Goal: Task Accomplishment & Management: Use online tool/utility

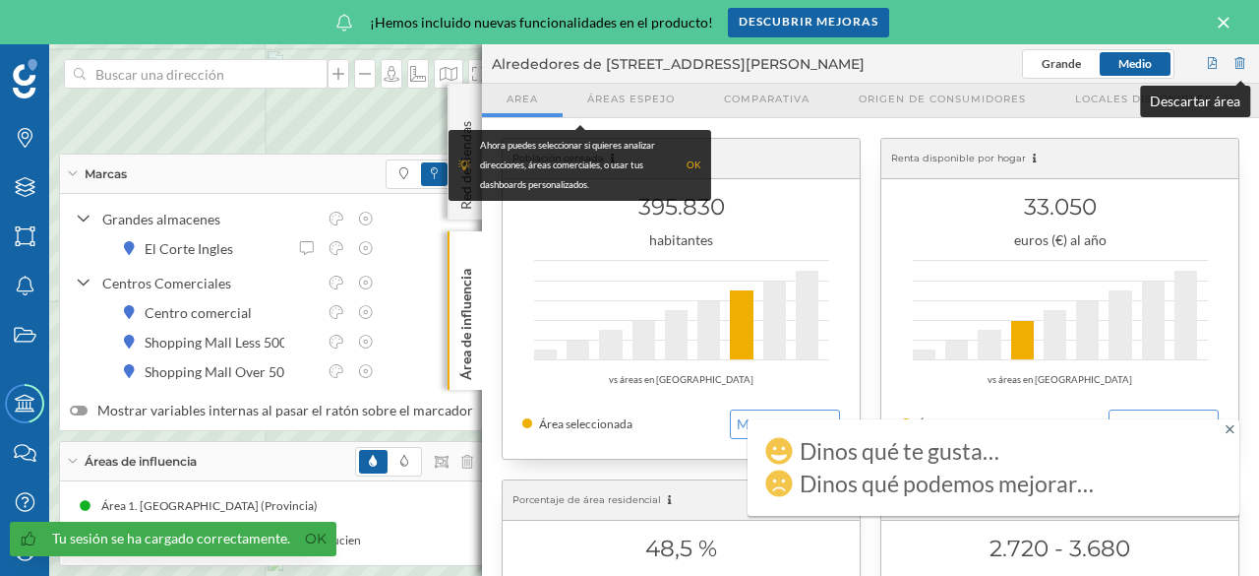
click at [1241, 64] on div at bounding box center [1241, 64] width 18 height 30
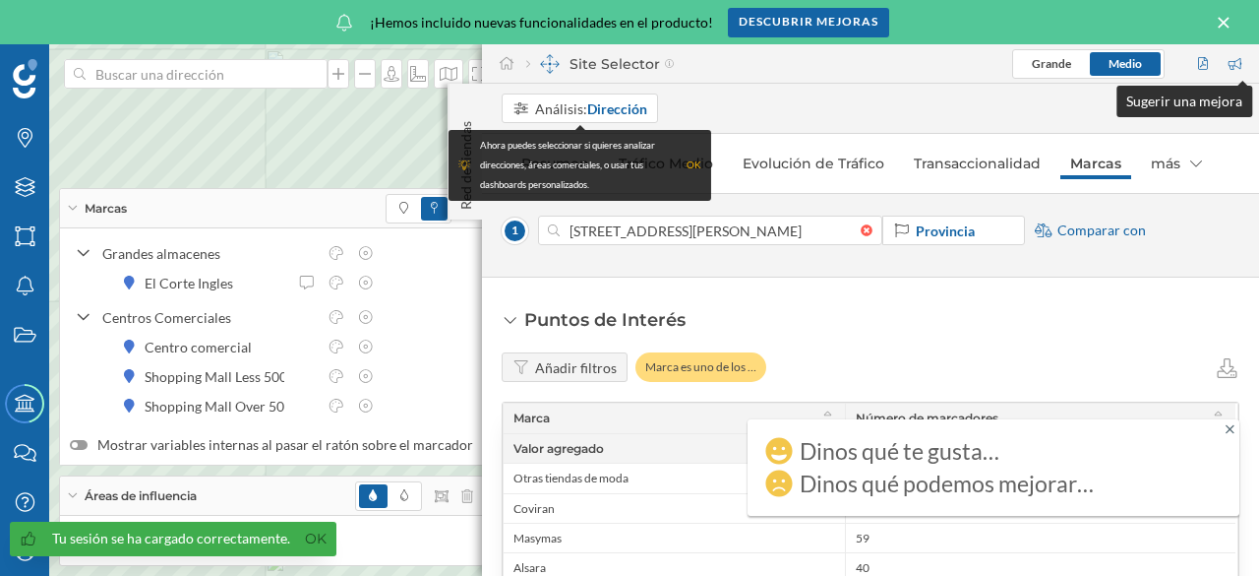
click at [1242, 64] on div at bounding box center [1238, 64] width 23 height 30
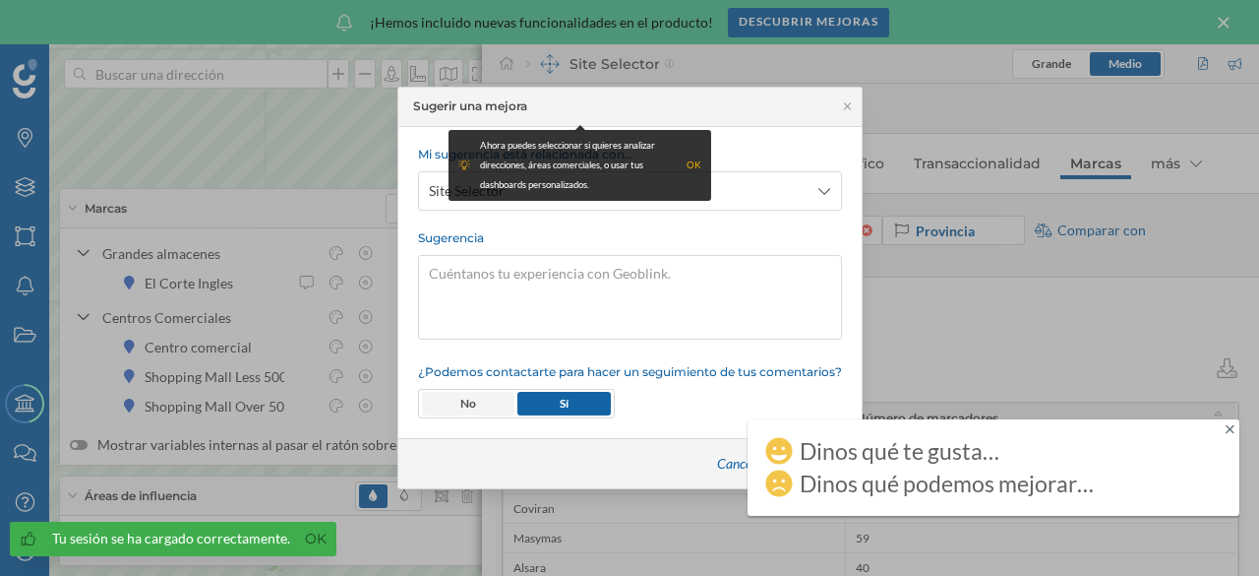
click at [450, 404] on span "No" at bounding box center [468, 404] width 93 height 24
click at [838, 109] on div "Sugerir una mejora" at bounding box center [629, 107] width 463 height 39
click at [1228, 427] on icon at bounding box center [1230, 429] width 9 height 14
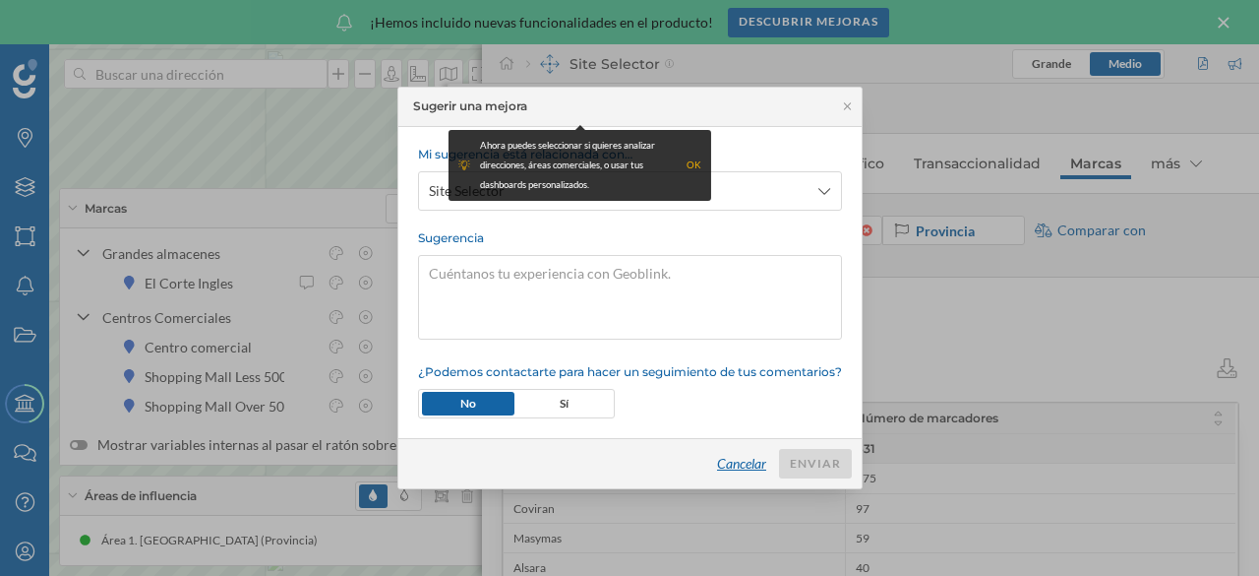
click at [741, 466] on div "Cancelar" at bounding box center [741, 464] width 74 height 30
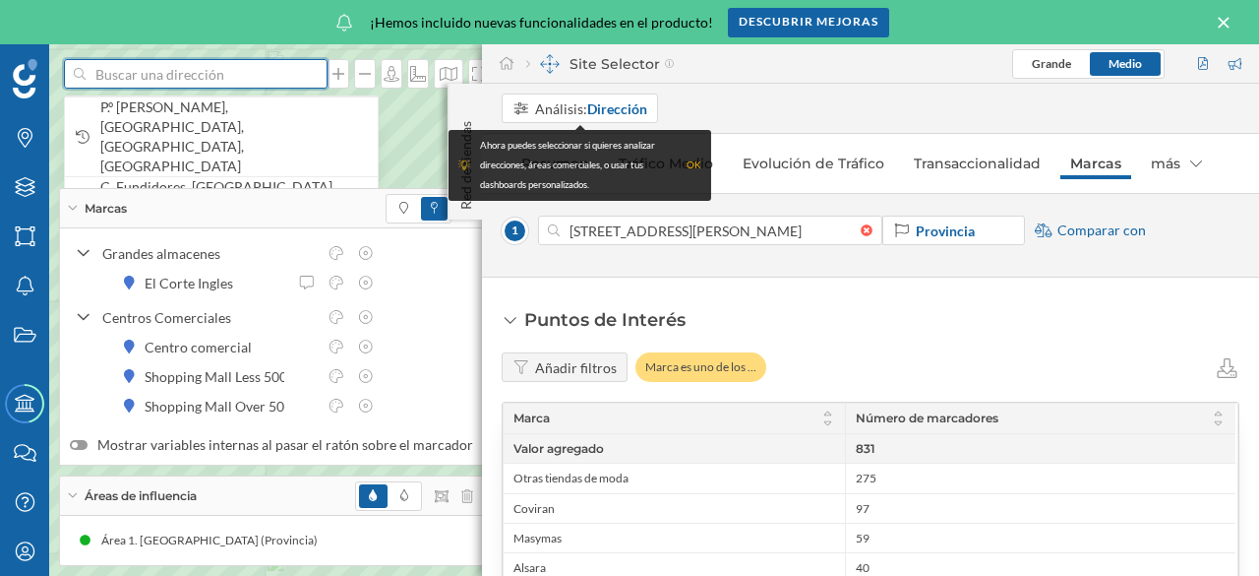
click at [134, 78] on input at bounding box center [196, 74] width 220 height 30
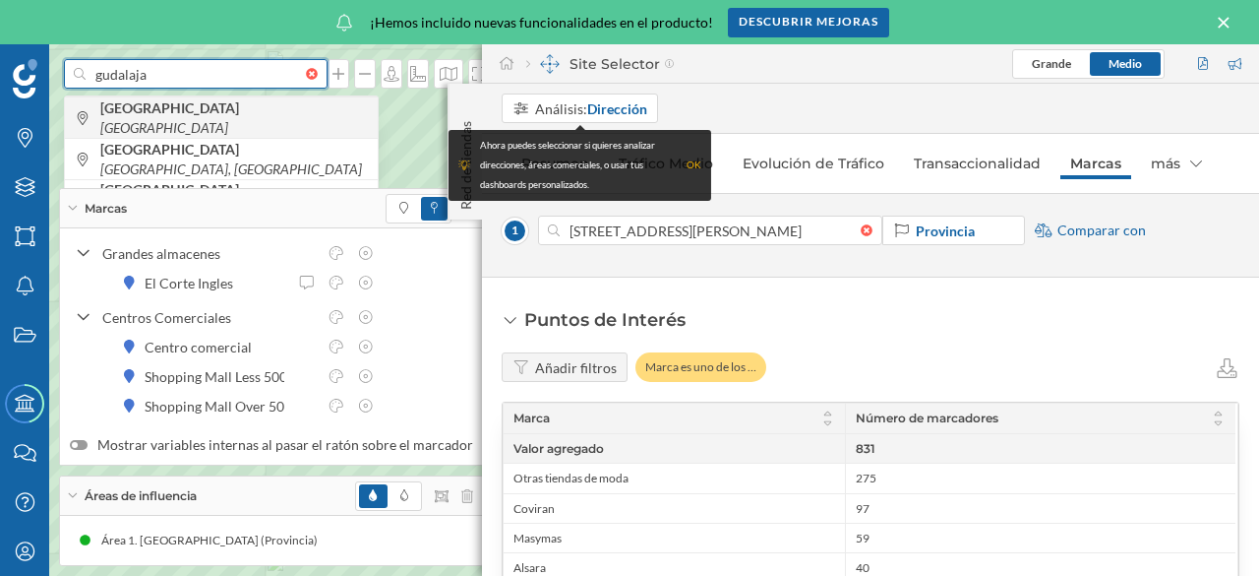
type input "gudalaja"
click at [146, 116] on b "[GEOGRAPHIC_DATA]" at bounding box center [172, 107] width 144 height 17
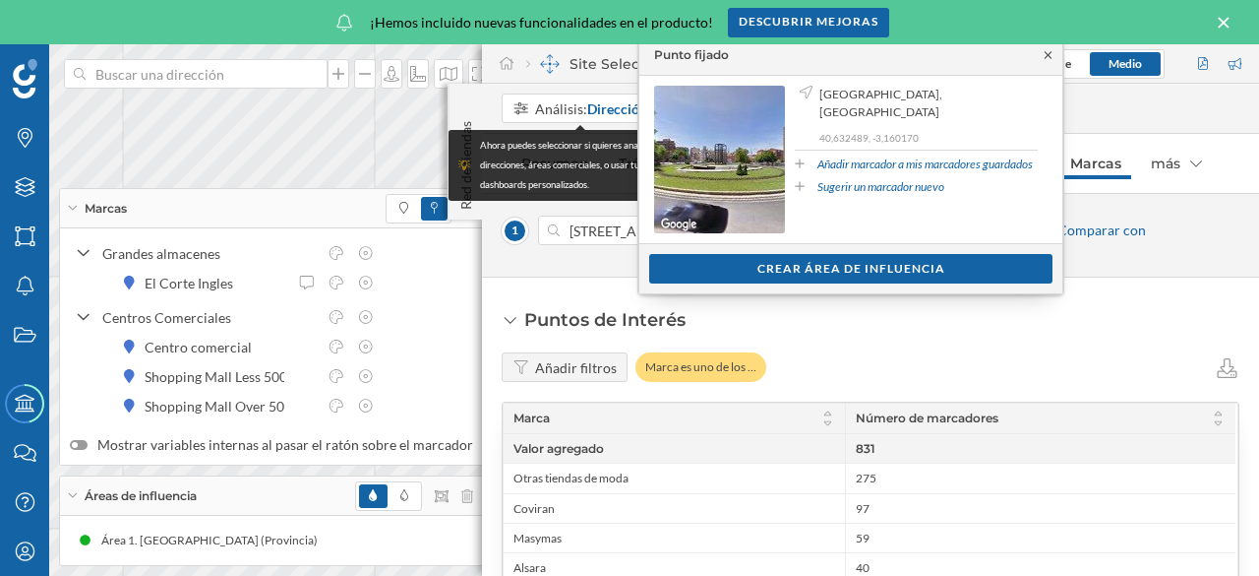
click at [1045, 54] on icon at bounding box center [1048, 55] width 15 height 12
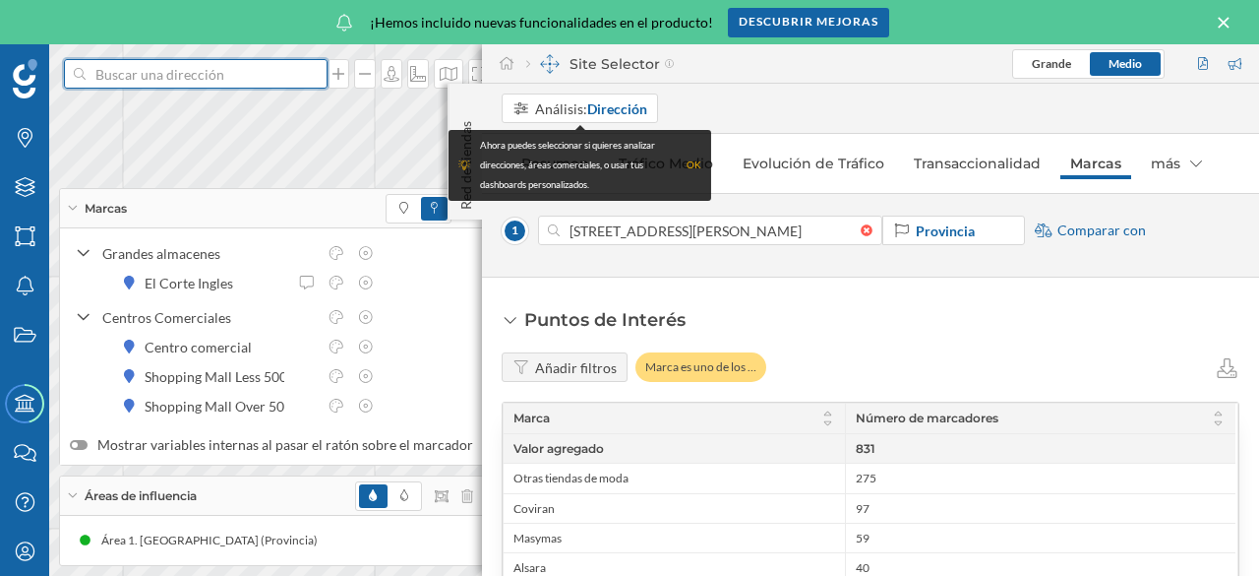
click at [111, 77] on input at bounding box center [196, 74] width 220 height 30
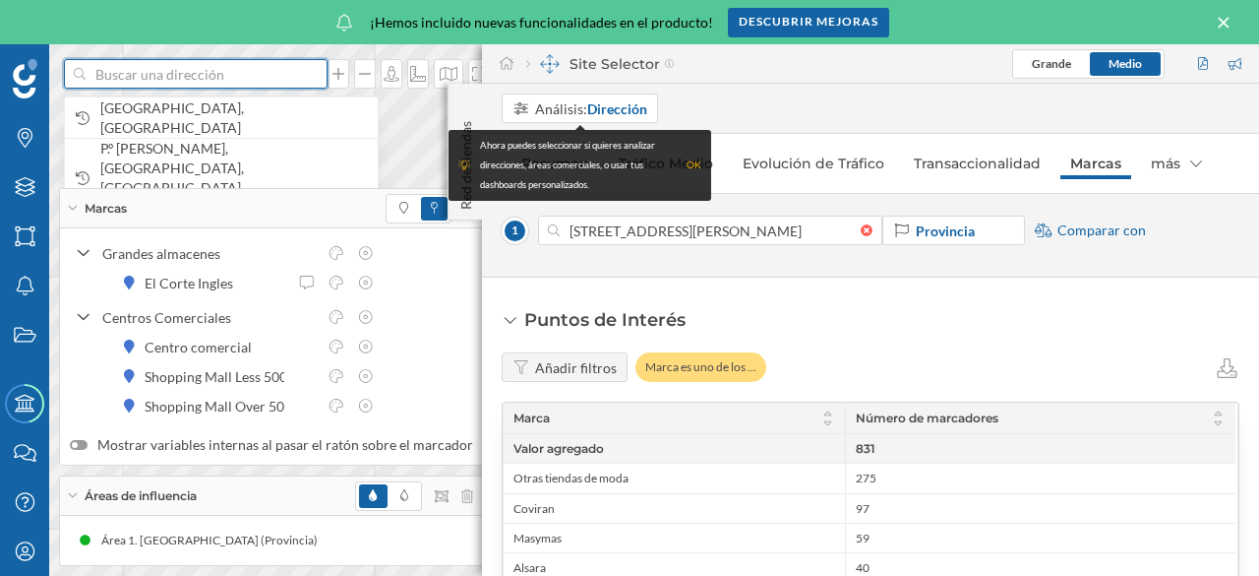
paste input "[STREET_ADDRESS]"
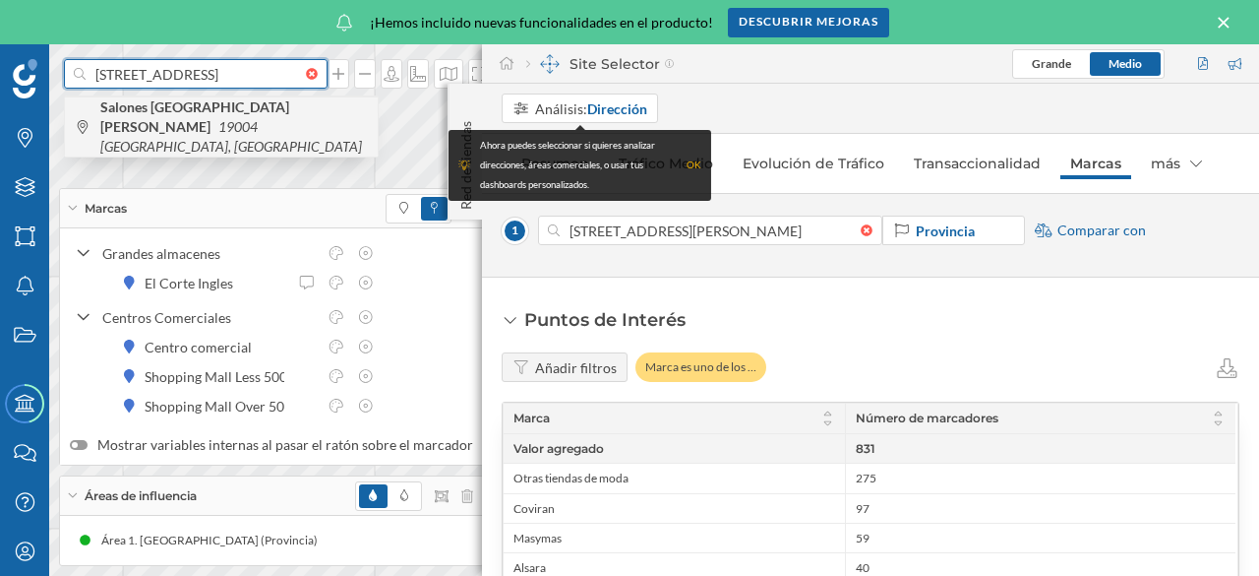
type input "[STREET_ADDRESS]"
click at [167, 115] on span "Salones Guadalajara [PERSON_NAME] 19004 [GEOGRAPHIC_DATA], [GEOGRAPHIC_DATA]" at bounding box center [234, 126] width 268 height 59
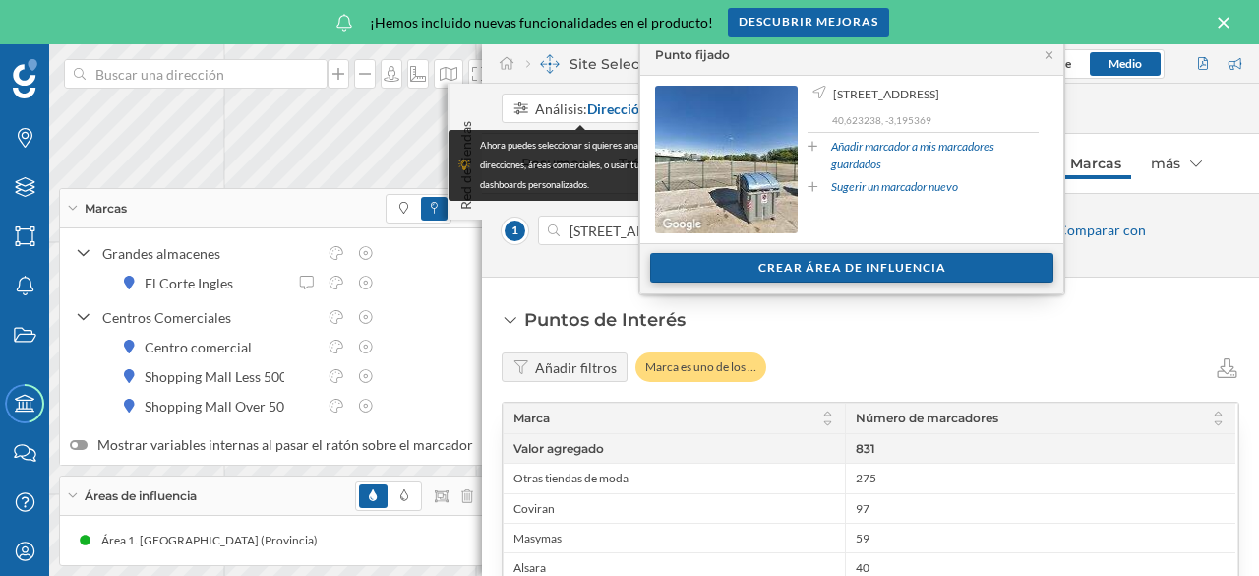
click at [836, 264] on div "Crear área de influencia" at bounding box center [851, 268] width 403 height 30
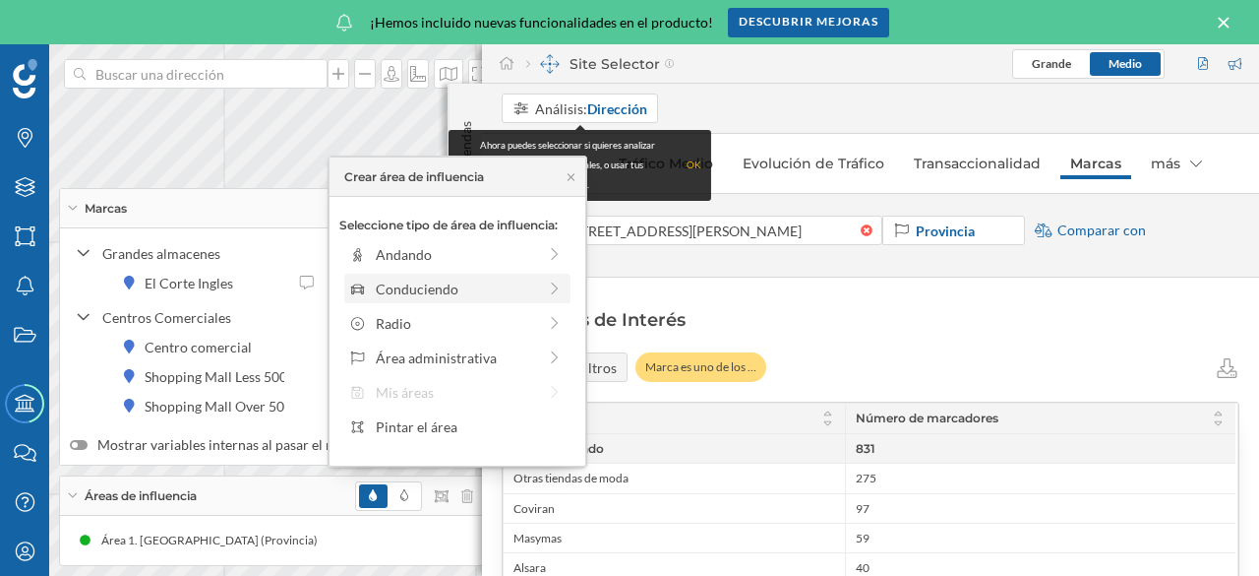
click at [542, 288] on div "Conduciendo" at bounding box center [456, 288] width 214 height 21
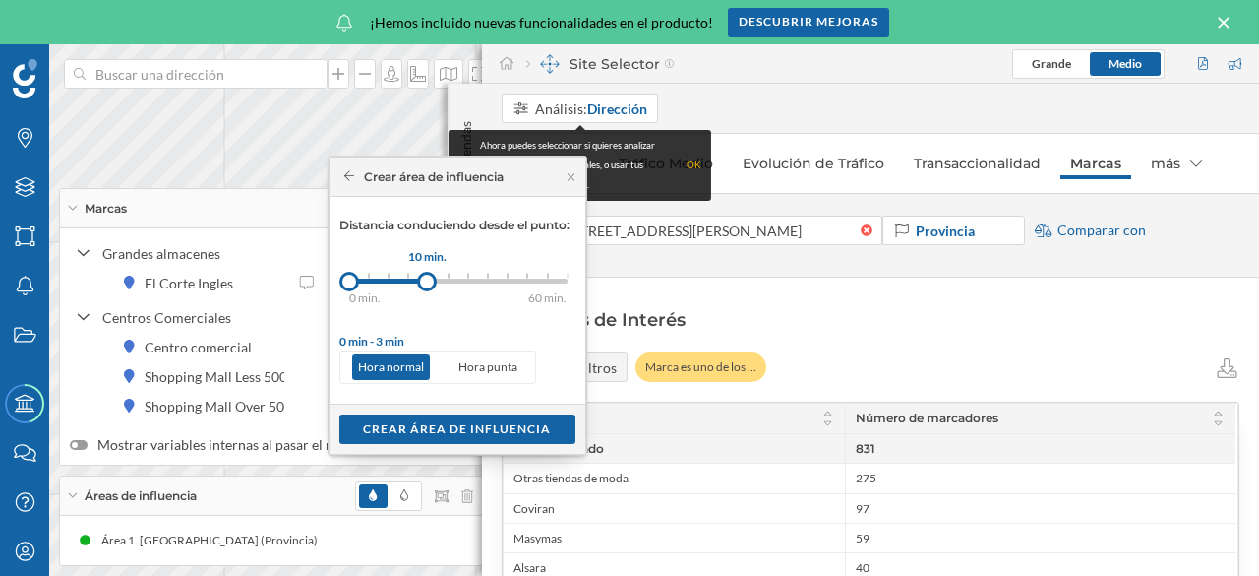
drag, startPoint x: 380, startPoint y: 285, endPoint x: 427, endPoint y: 289, distance: 47.4
click at [427, 289] on div at bounding box center [427, 282] width 20 height 20
drag, startPoint x: 426, startPoint y: 279, endPoint x: 469, endPoint y: 283, distance: 43.5
click at [469, 283] on div at bounding box center [469, 282] width 20 height 20
click at [453, 425] on div "Crear área de influencia" at bounding box center [457, 428] width 236 height 30
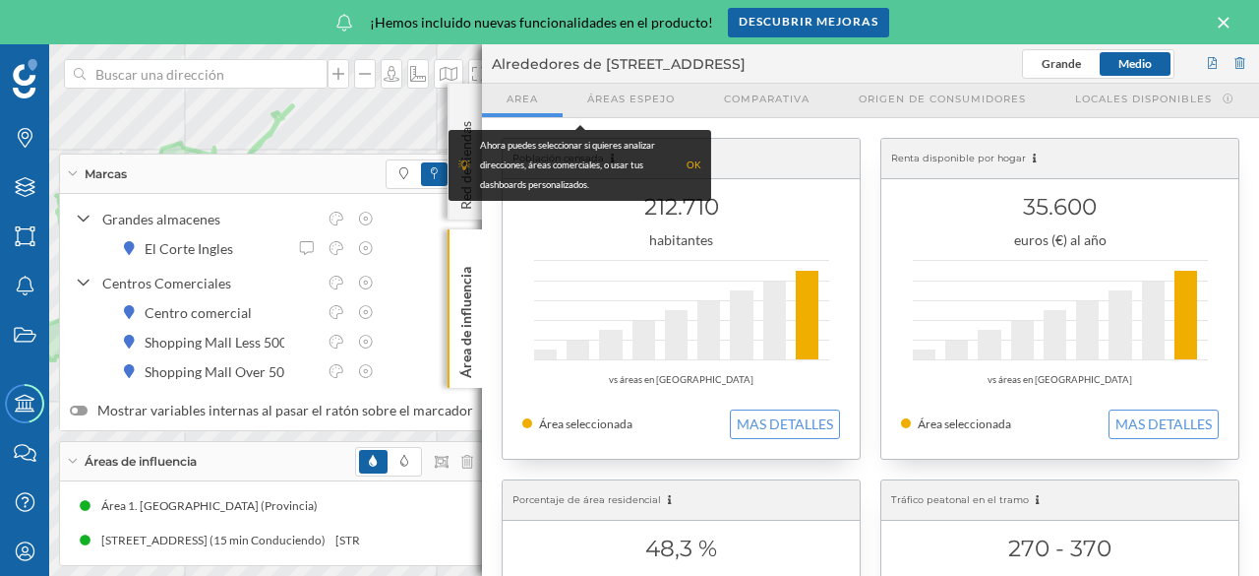
click at [693, 162] on div "OK" at bounding box center [694, 165] width 15 height 20
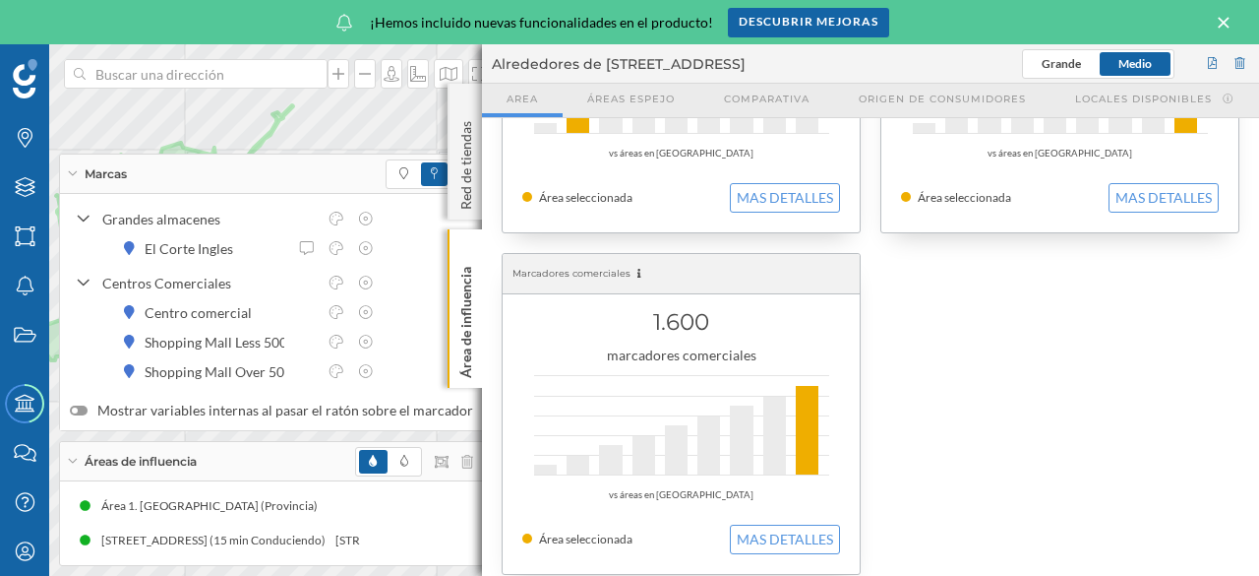
scroll to position [922, 0]
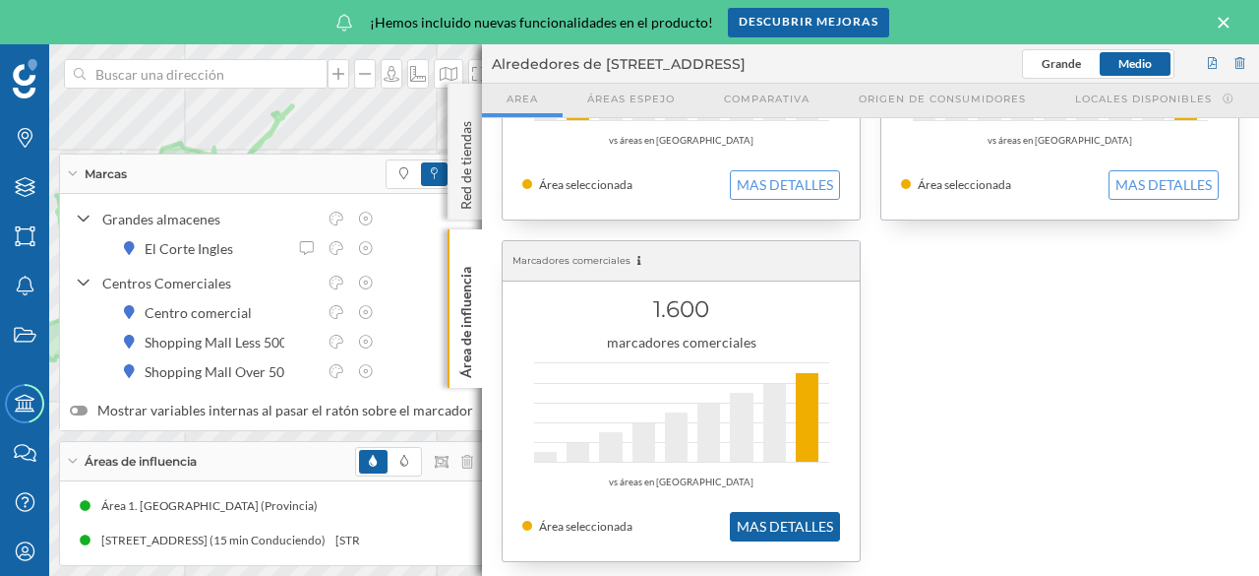
click at [778, 522] on button "MAS DETALLES" at bounding box center [785, 527] width 110 height 30
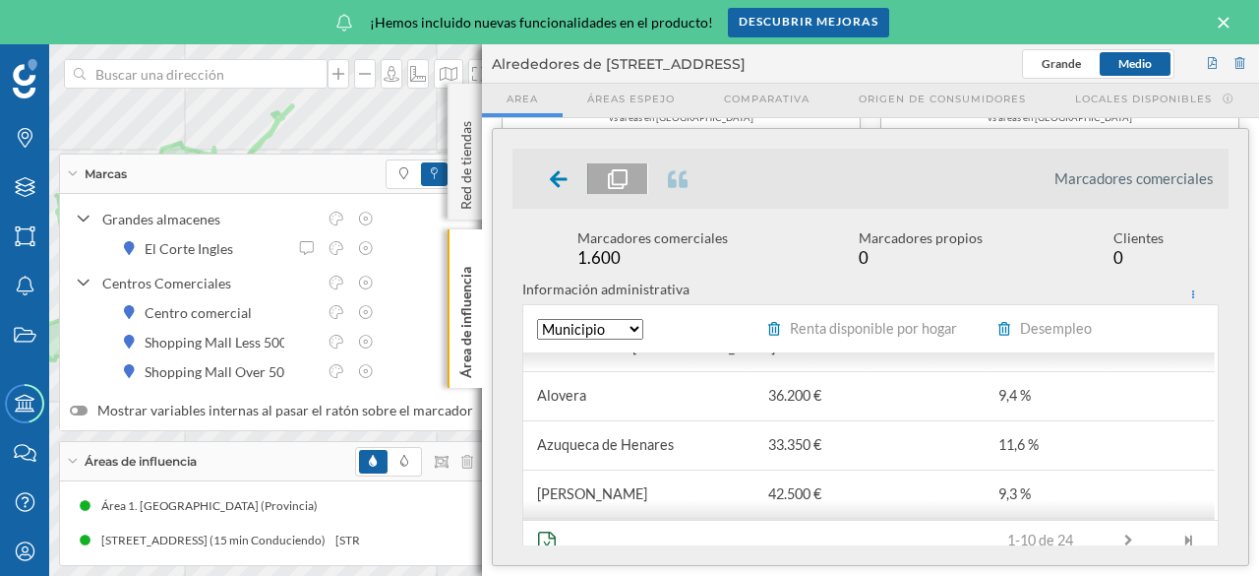
scroll to position [24, 0]
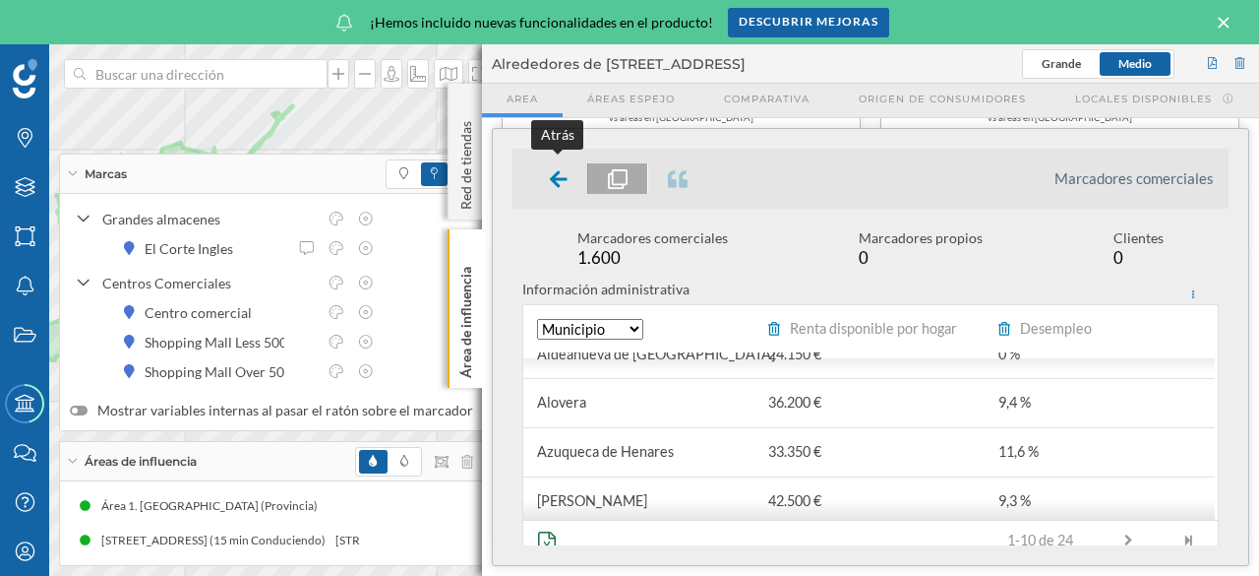
click at [552, 174] on icon at bounding box center [559, 179] width 18 height 20
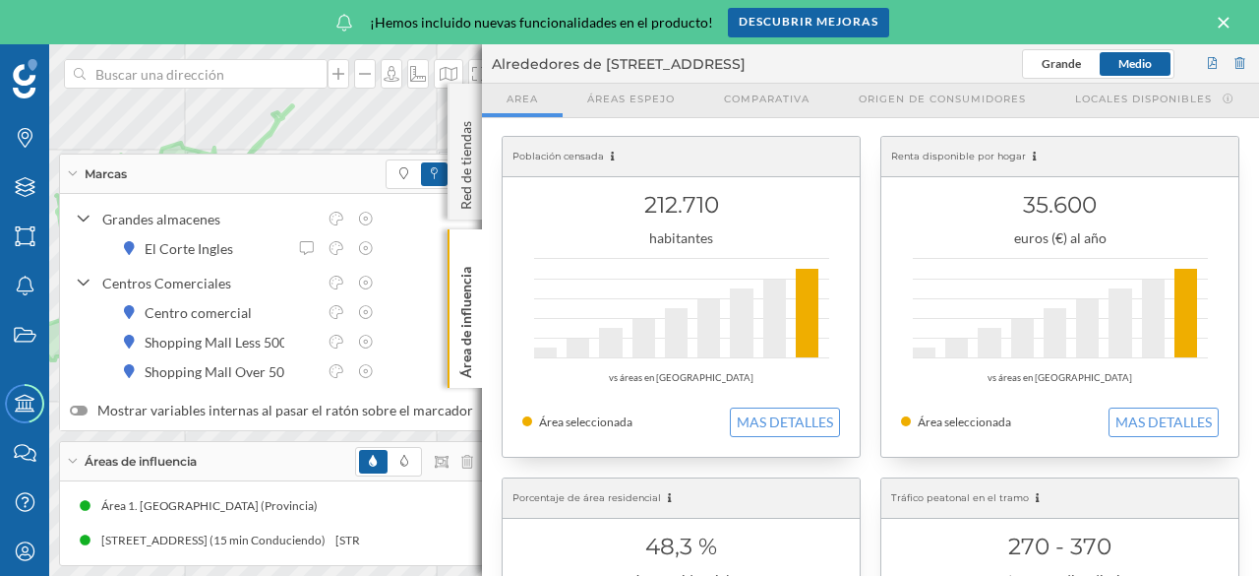
scroll to position [0, 0]
click at [74, 172] on icon at bounding box center [72, 173] width 11 height 5
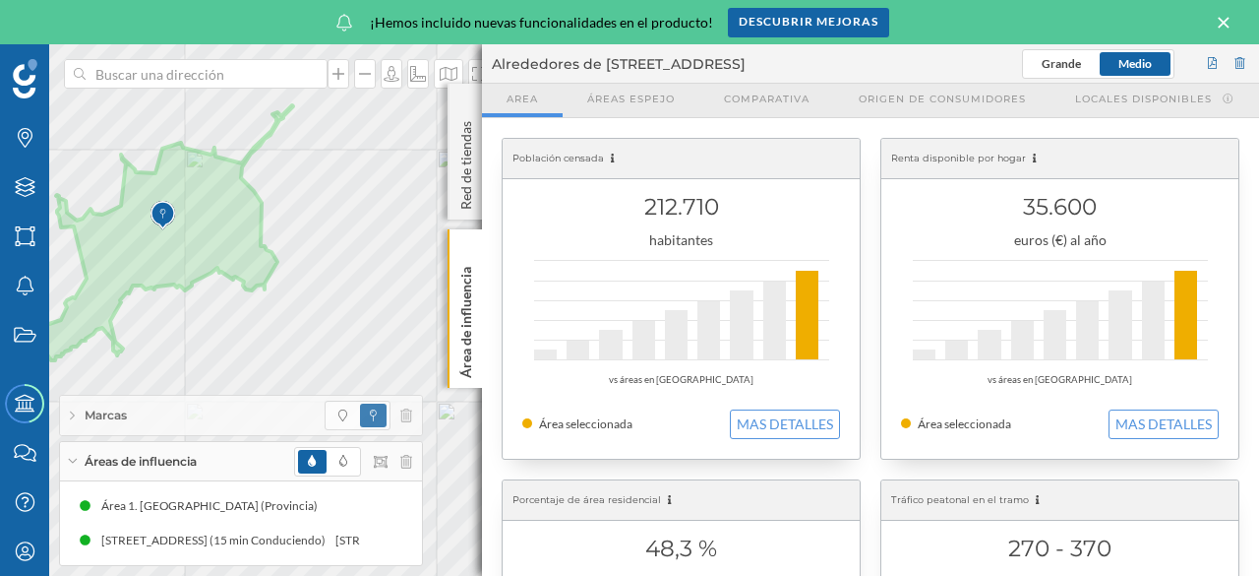
click at [71, 416] on icon at bounding box center [72, 415] width 5 height 11
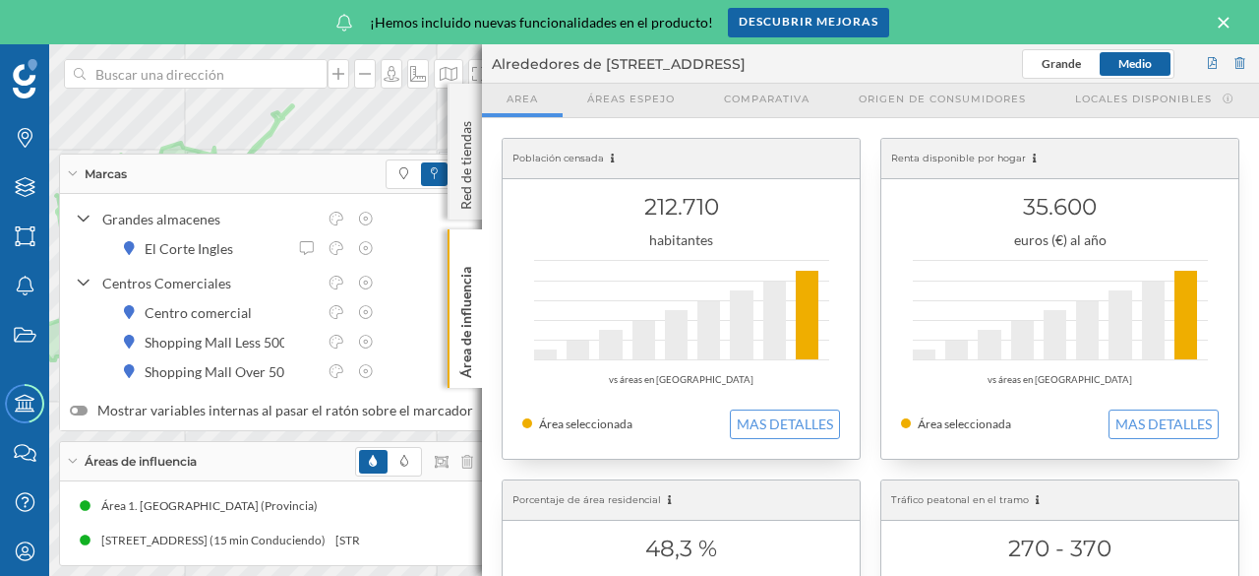
click at [68, 174] on icon at bounding box center [72, 173] width 11 height 5
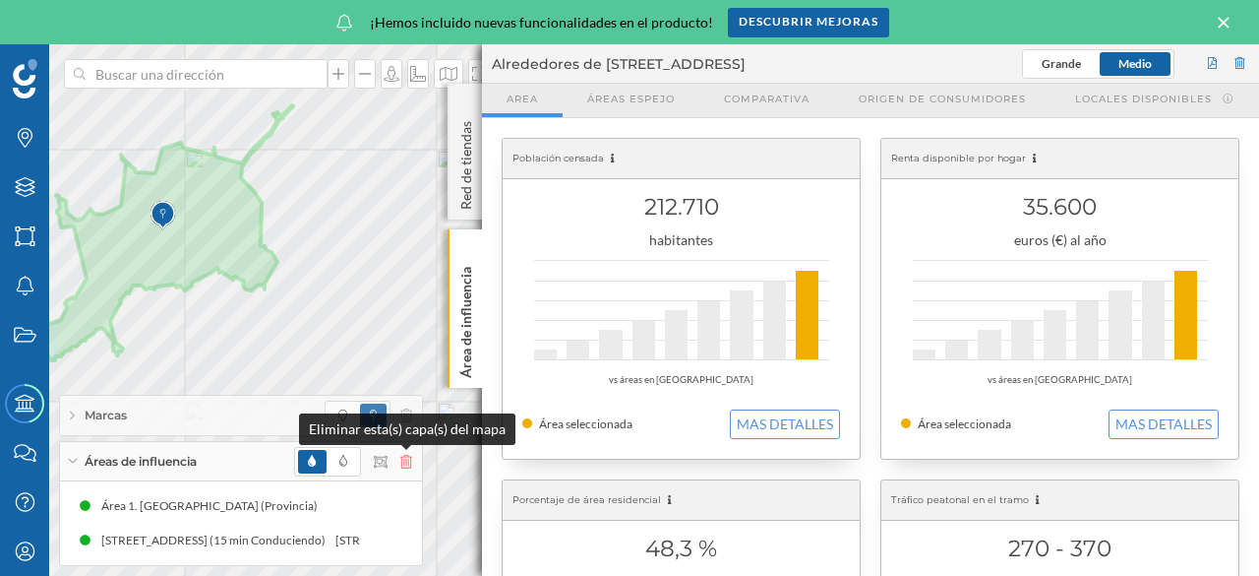
click at [405, 463] on icon at bounding box center [406, 462] width 12 height 14
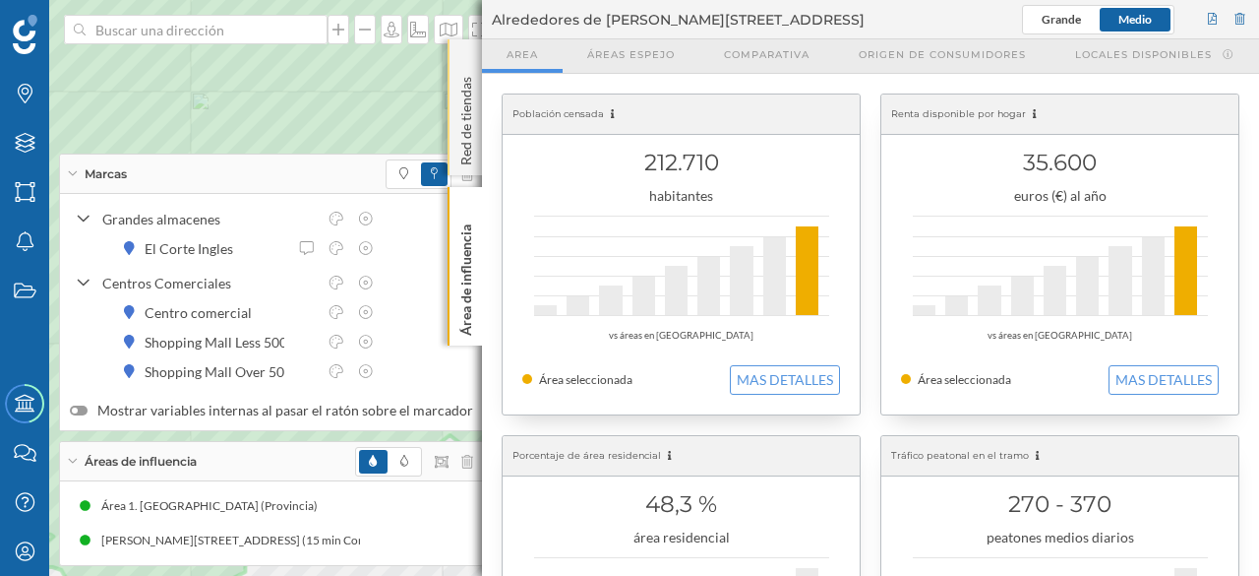
click at [468, 149] on p "Red de tiendas" at bounding box center [466, 117] width 20 height 96
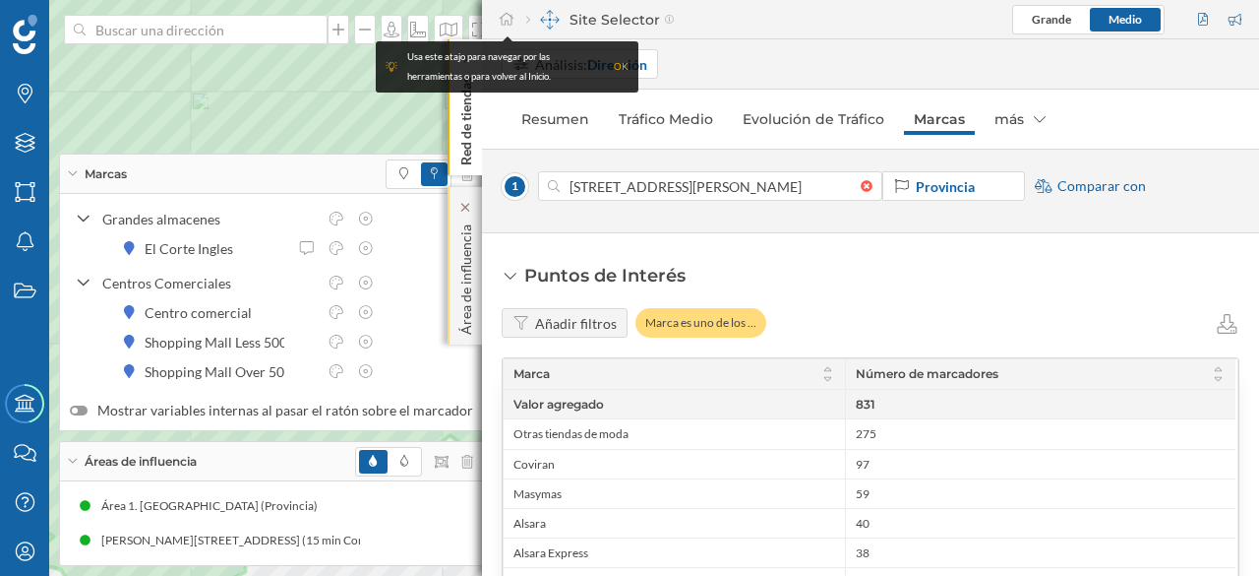
click at [470, 245] on p "Área de influencia" at bounding box center [466, 275] width 20 height 118
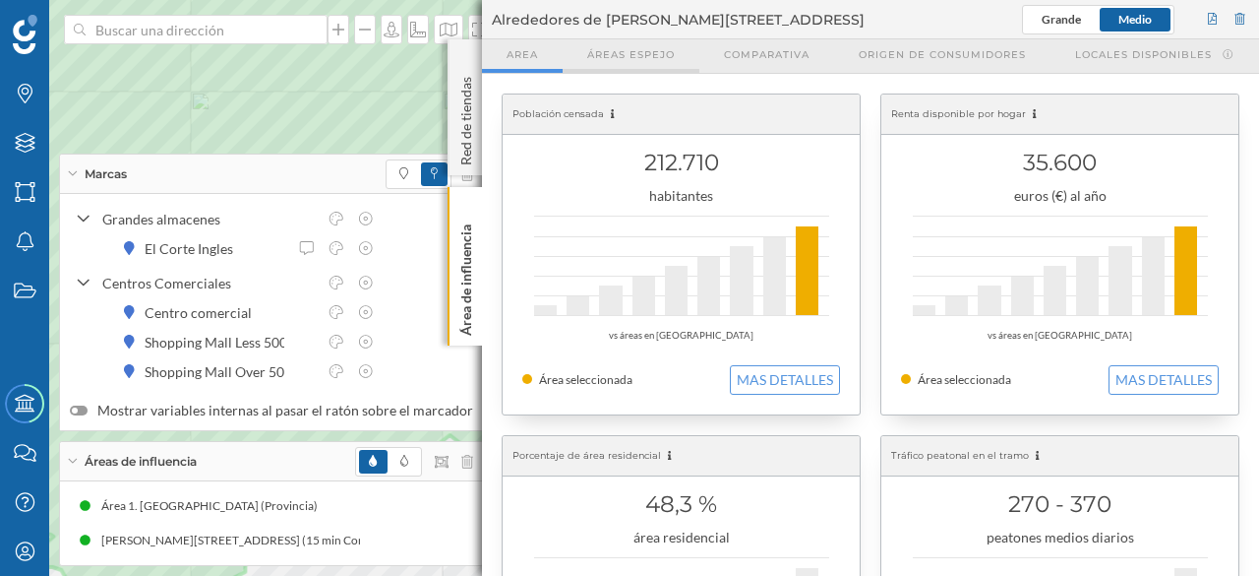
click at [628, 56] on span "Áreas espejo" at bounding box center [631, 54] width 88 height 15
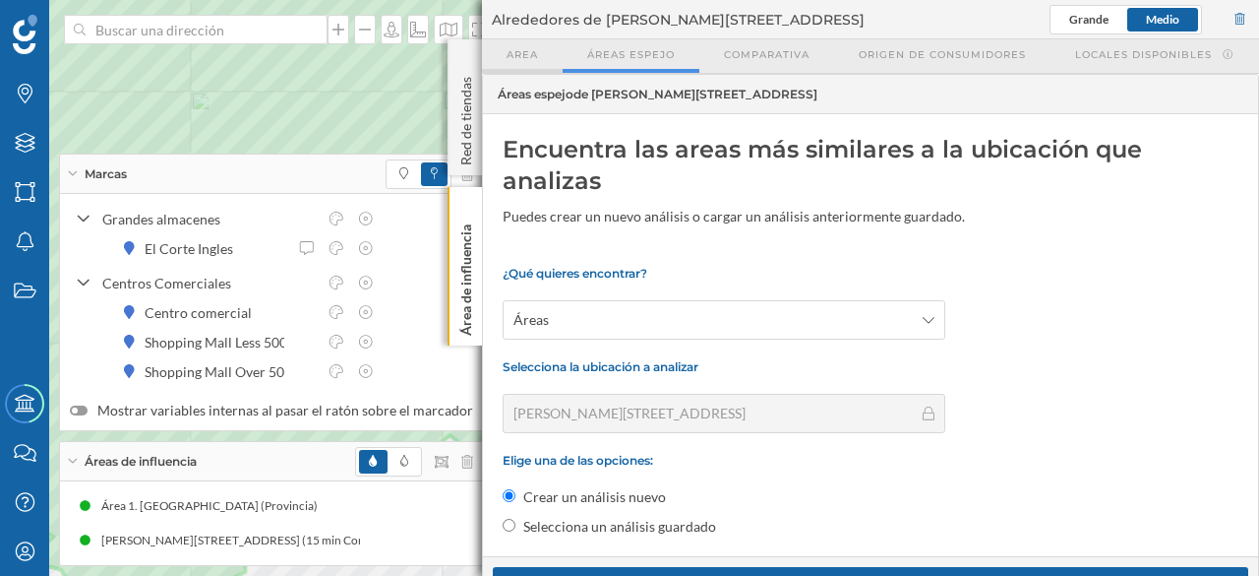
click at [515, 53] on span "Area" at bounding box center [522, 54] width 31 height 15
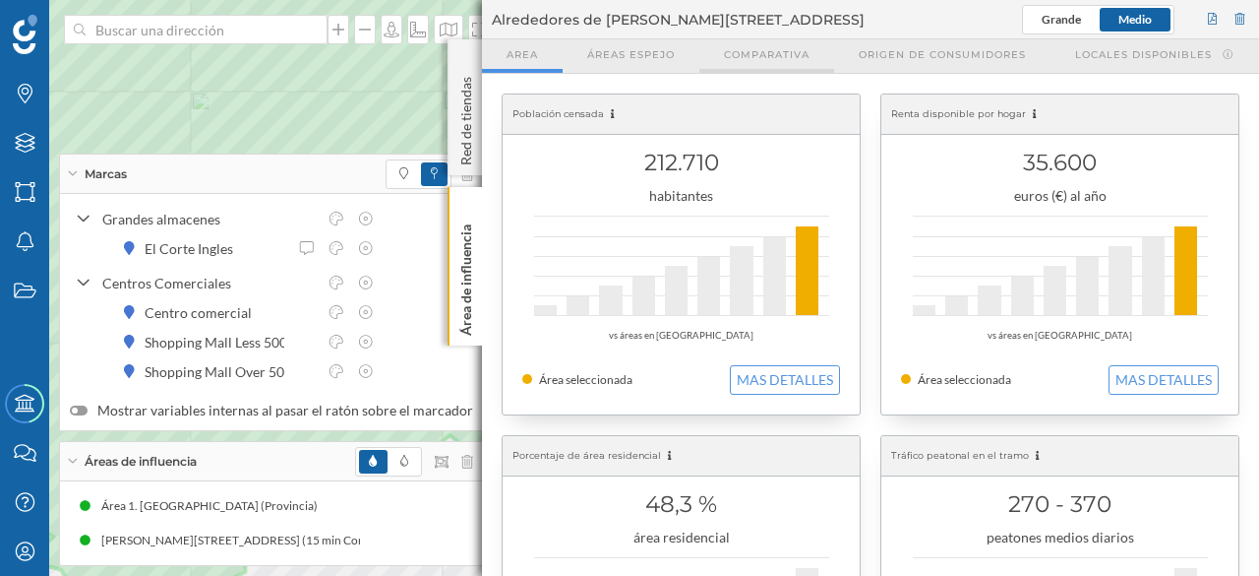
click at [768, 50] on span "Comparativa" at bounding box center [767, 54] width 86 height 15
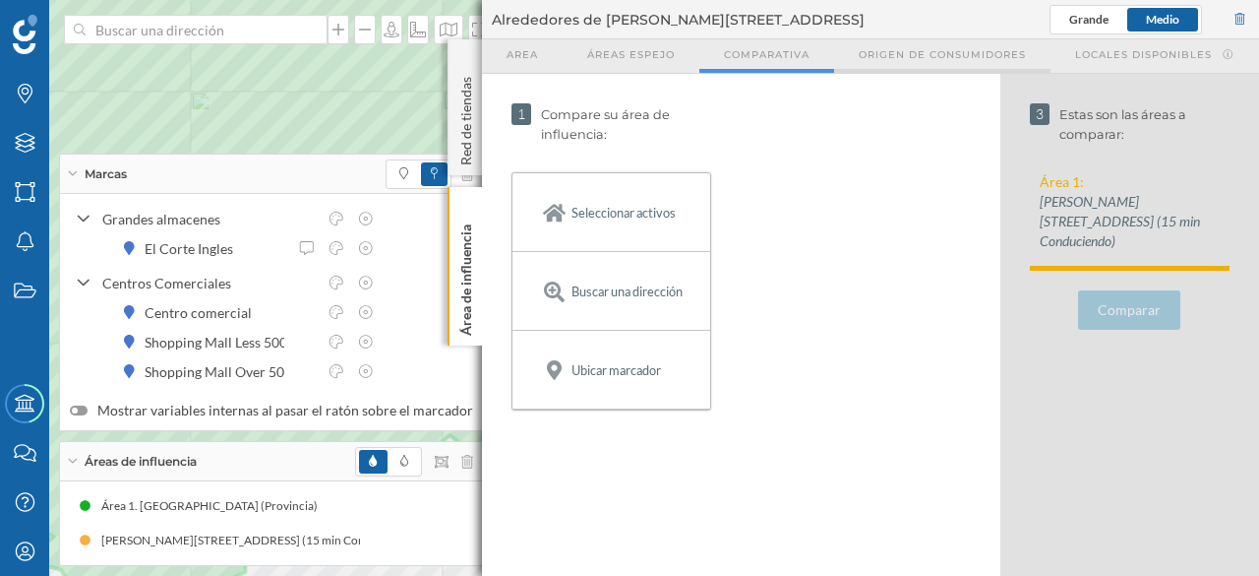
click at [938, 48] on span "Origen de consumidores" at bounding box center [942, 54] width 167 height 15
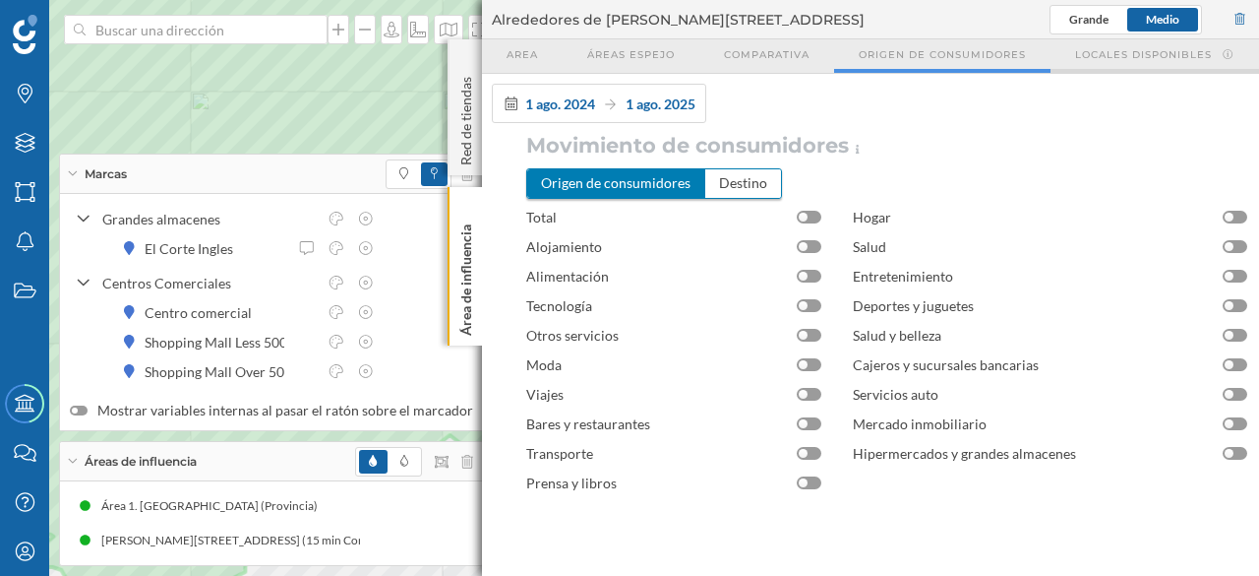
click at [1106, 52] on span "Locales disponibles" at bounding box center [1143, 54] width 137 height 15
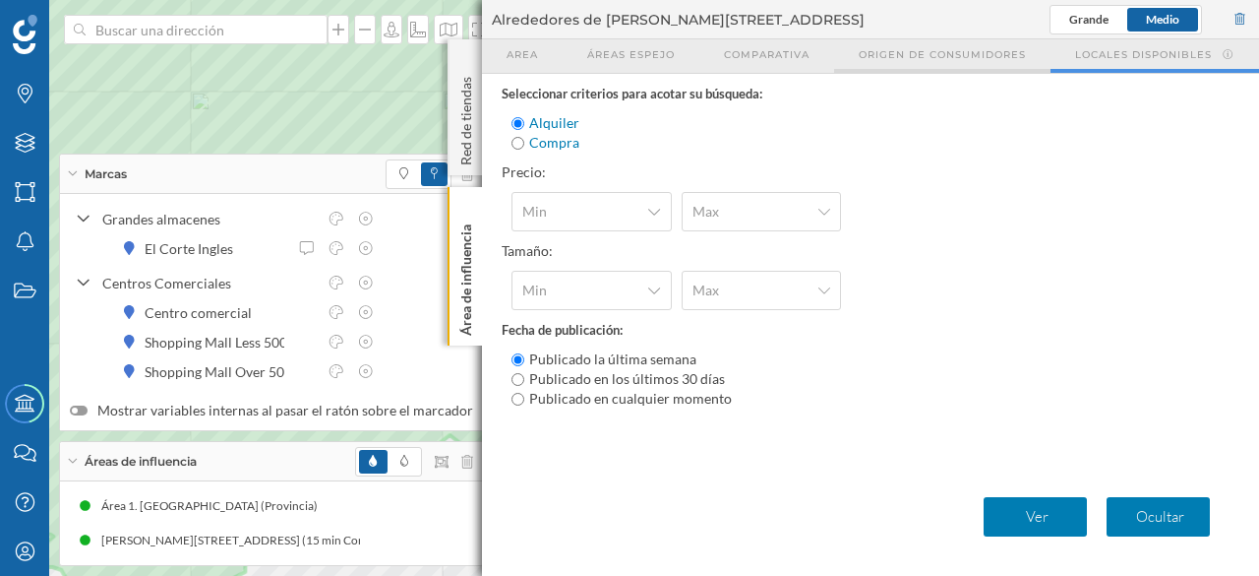
click at [932, 57] on span "Origen de consumidores" at bounding box center [942, 54] width 167 height 15
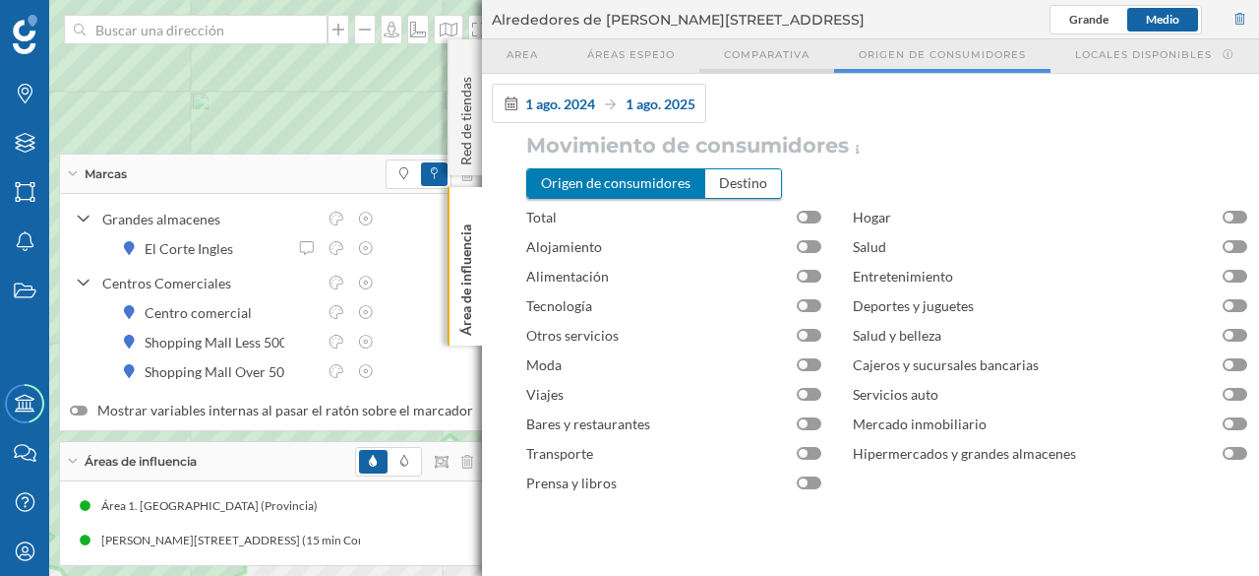
click at [766, 53] on span "Comparativa" at bounding box center [767, 54] width 86 height 15
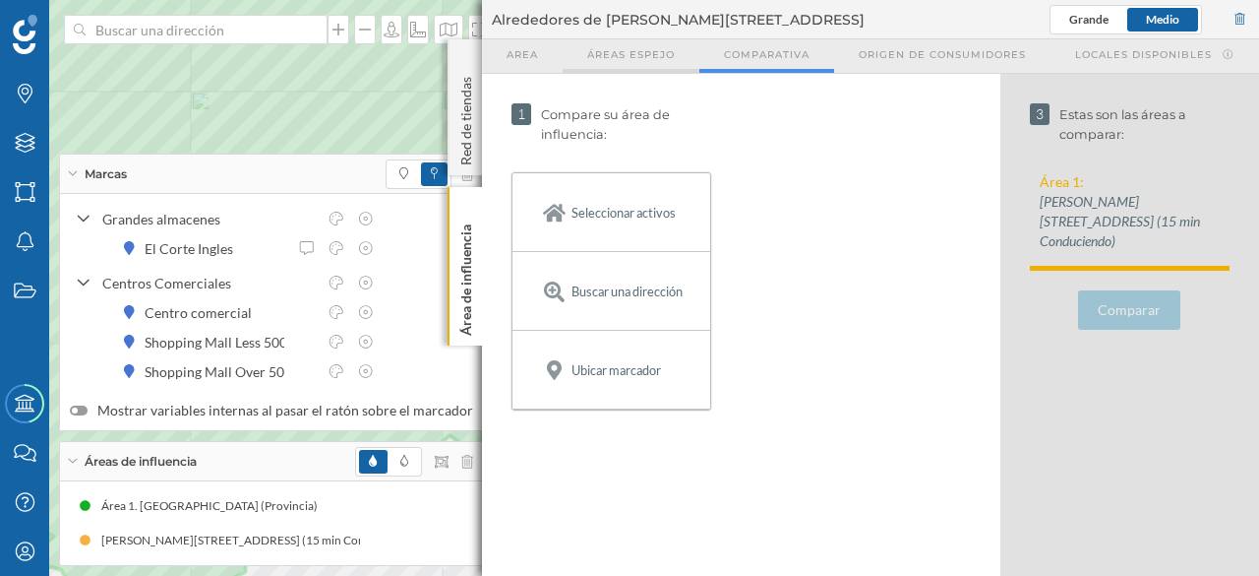
click at [646, 54] on span "Áreas espejo" at bounding box center [631, 54] width 88 height 15
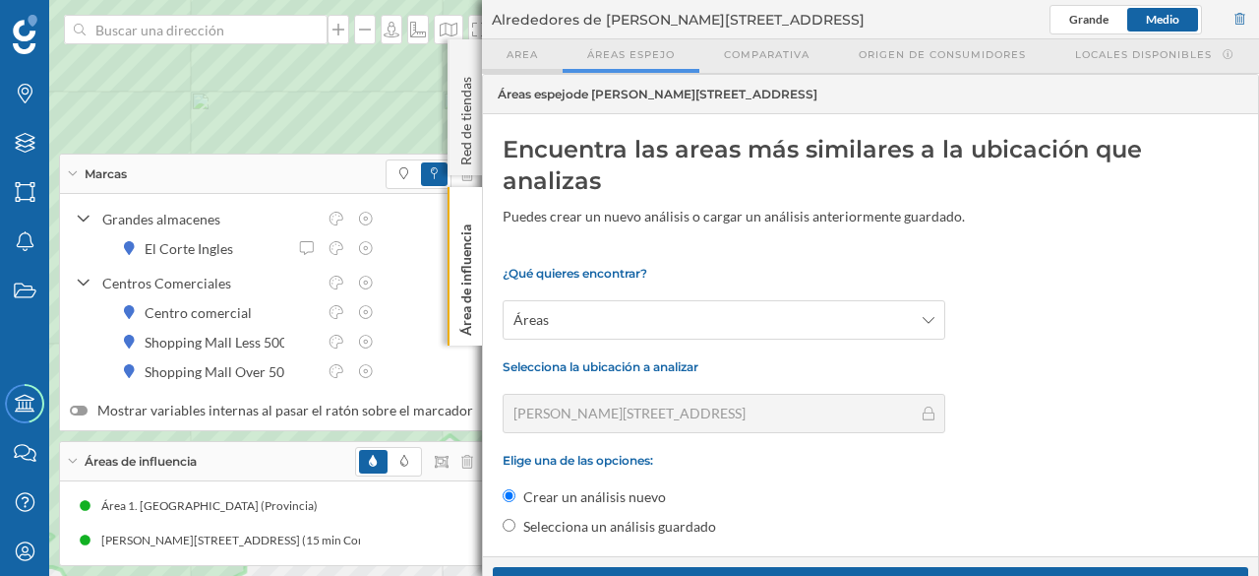
click at [537, 54] on span "Area" at bounding box center [522, 54] width 31 height 15
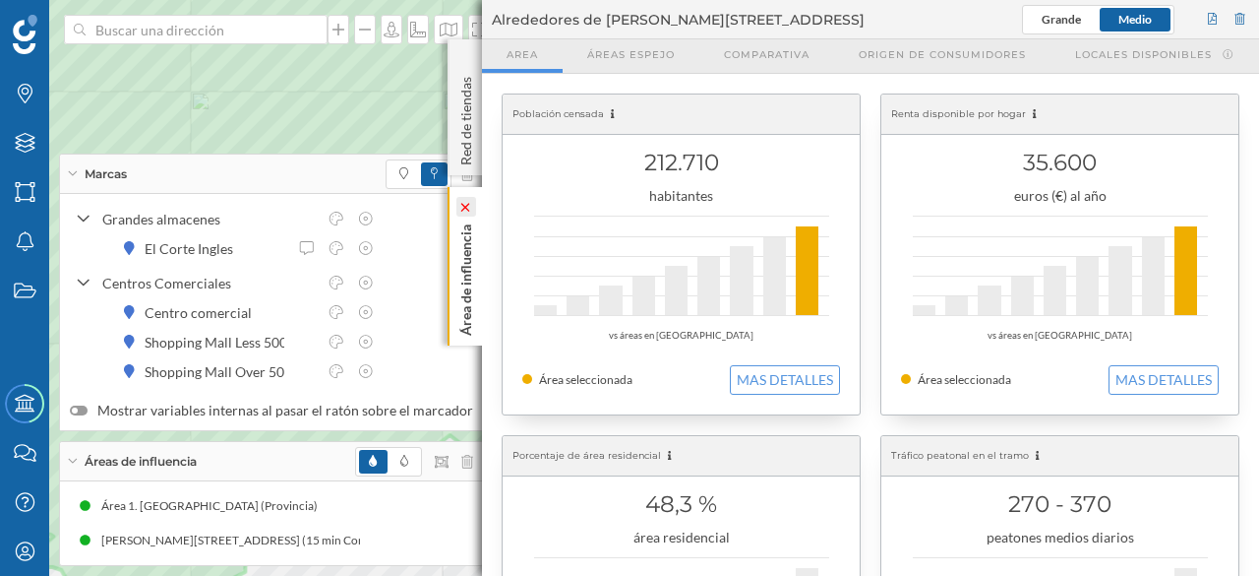
click at [466, 207] on icon at bounding box center [465, 207] width 9 height 9
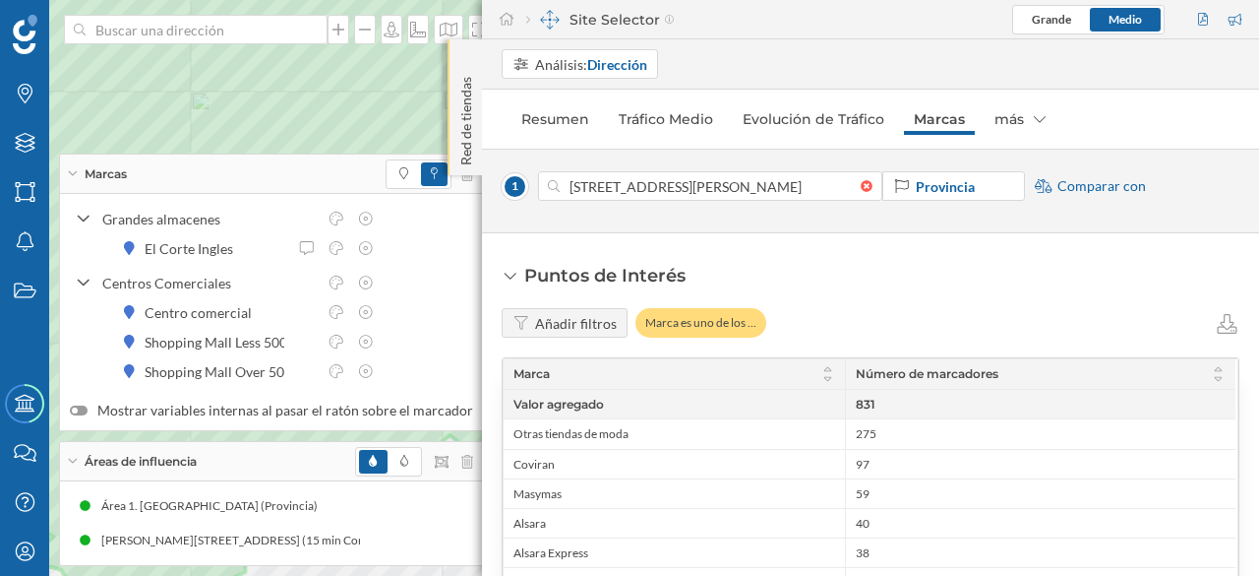
click at [466, 58] on div "Red de tiendas" at bounding box center [465, 107] width 34 height 136
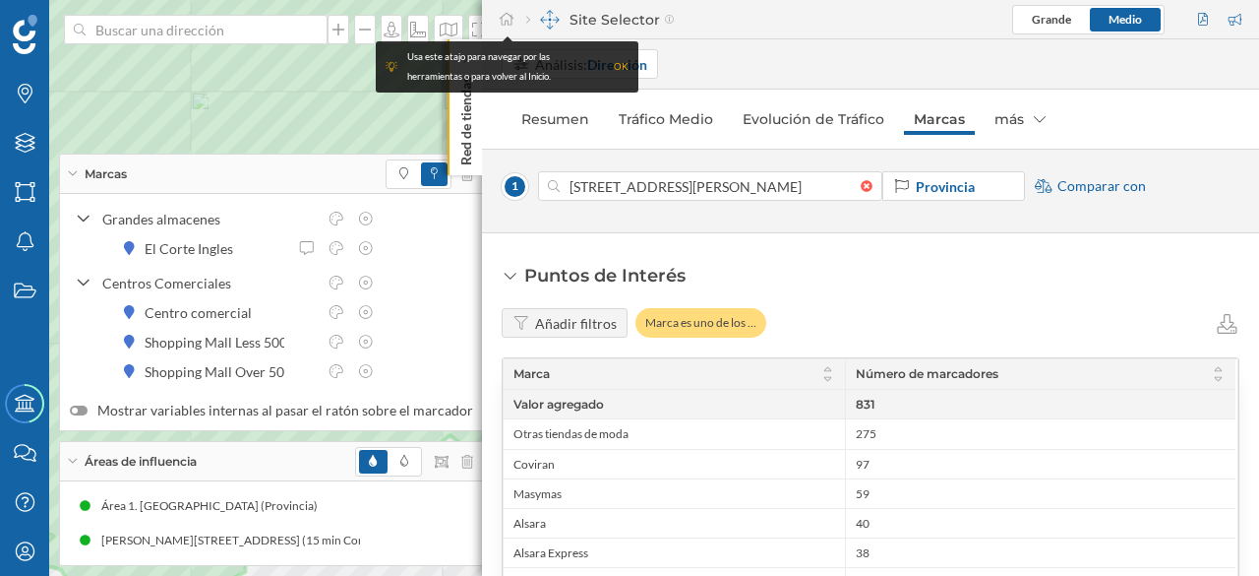
click at [783, 50] on div "Análisis: Dirección" at bounding box center [881, 64] width 758 height 30
click at [847, 66] on div "Análisis: Dirección" at bounding box center [881, 64] width 758 height 30
click at [464, 145] on p "Red de tiendas" at bounding box center [466, 117] width 20 height 96
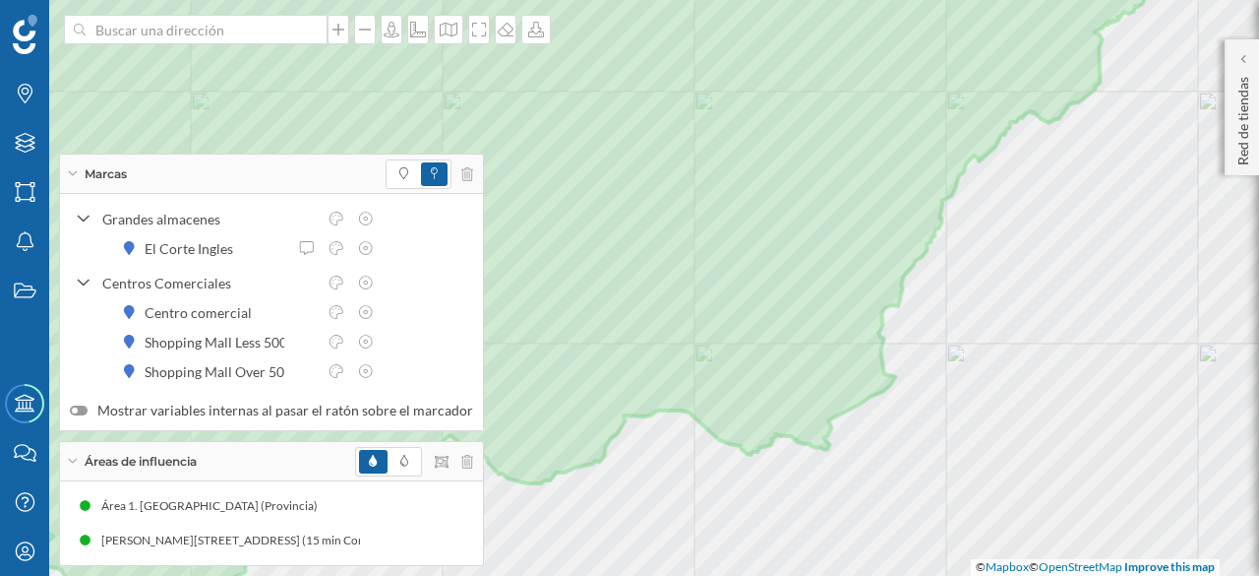
click at [77, 176] on icon at bounding box center [72, 173] width 11 height 5
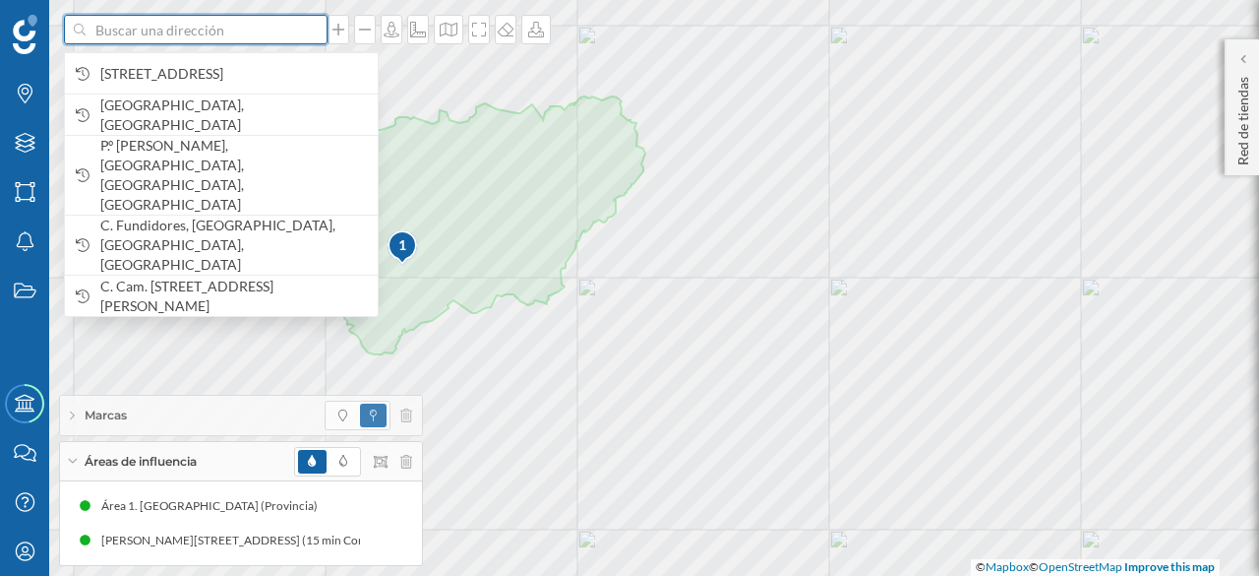
click at [112, 30] on input at bounding box center [196, 30] width 220 height 30
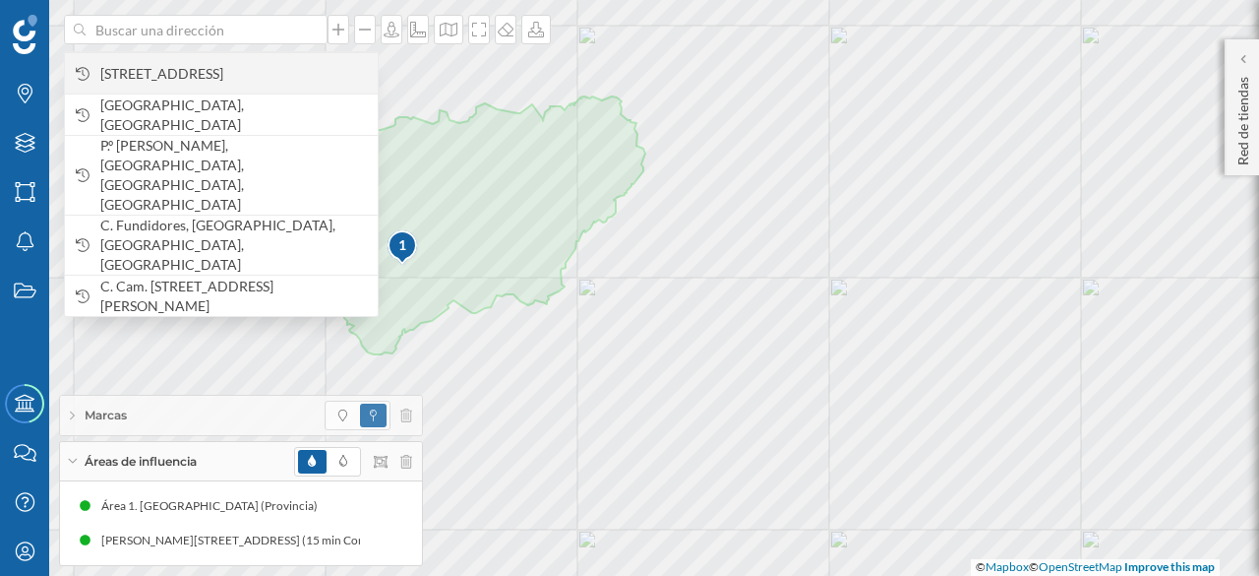
click at [151, 70] on span "[STREET_ADDRESS]" at bounding box center [234, 74] width 268 height 20
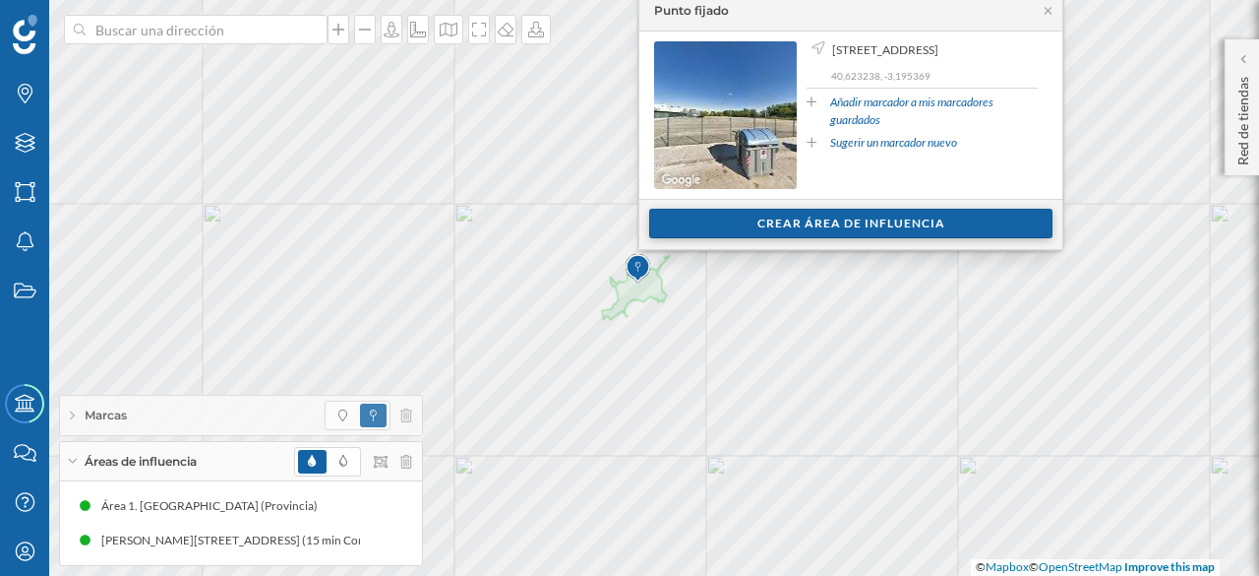
click at [795, 222] on div "Crear área de influencia" at bounding box center [850, 224] width 403 height 30
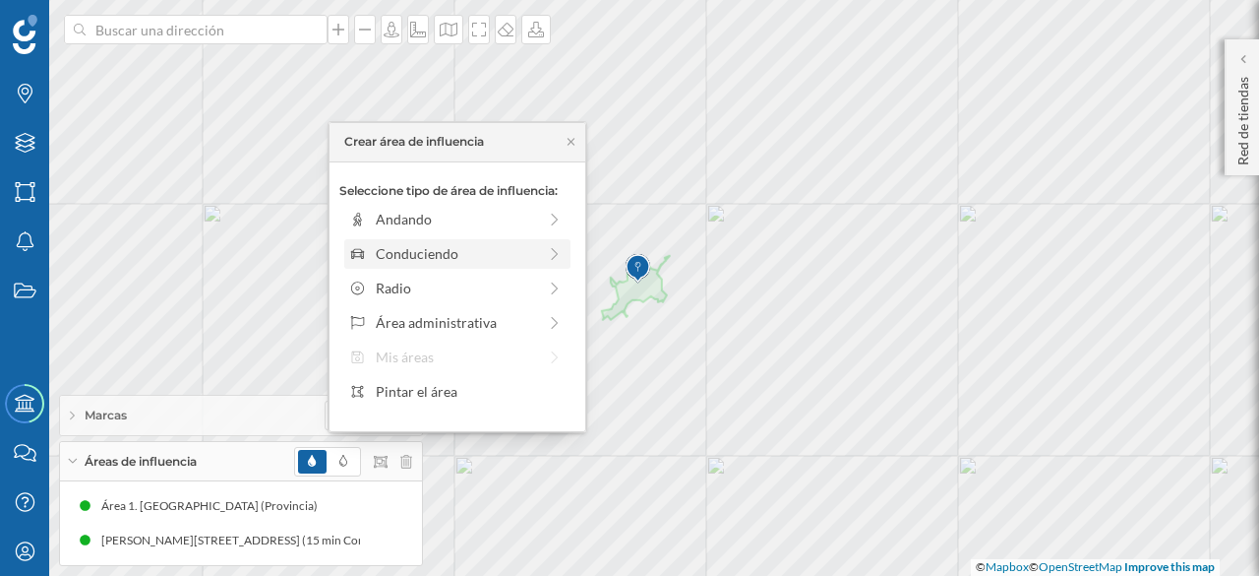
click at [404, 253] on div "Conduciendo" at bounding box center [456, 253] width 160 height 21
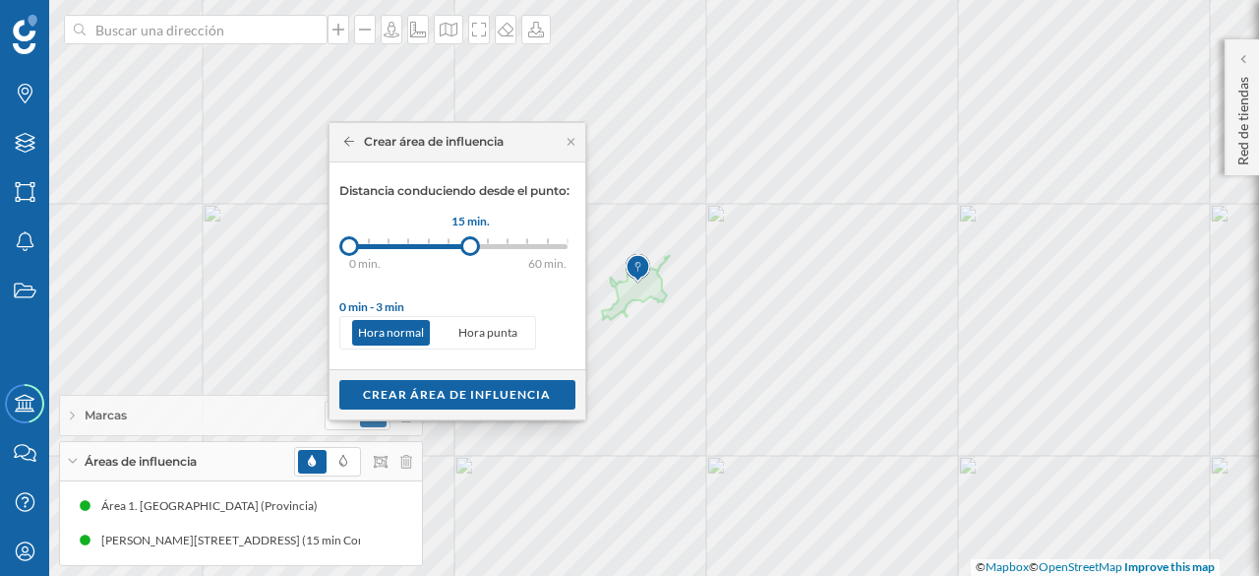
drag, startPoint x: 371, startPoint y: 244, endPoint x: 470, endPoint y: 251, distance: 99.6
click at [470, 251] on div at bounding box center [470, 246] width 20 height 20
click at [429, 392] on div "Crear área de influencia" at bounding box center [457, 394] width 236 height 30
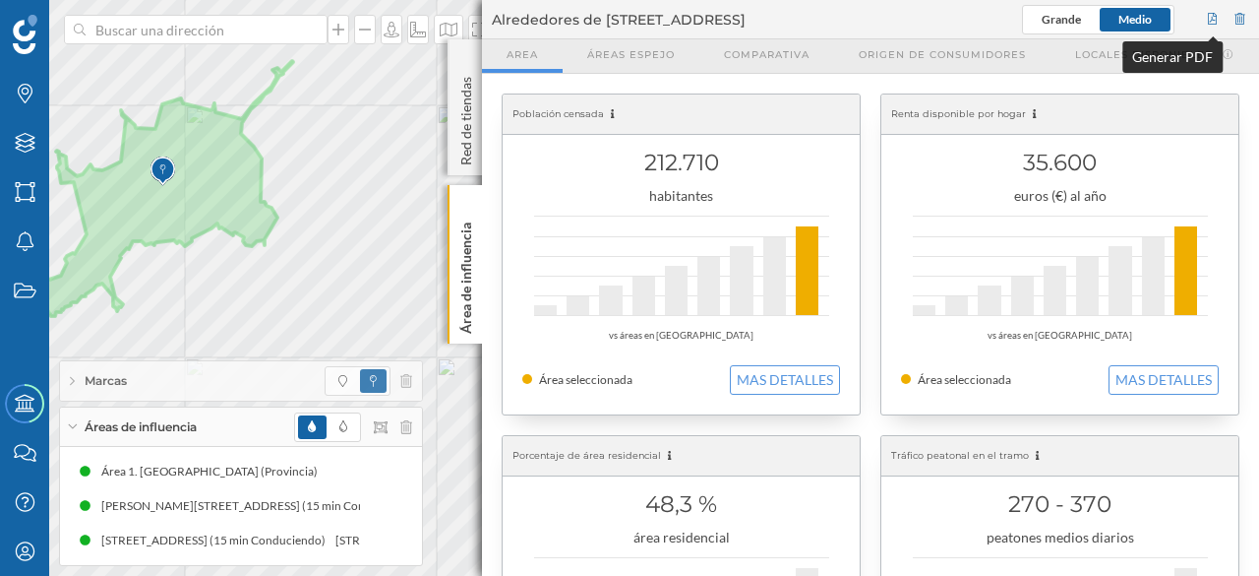
click at [1211, 18] on div at bounding box center [1213, 20] width 18 height 30
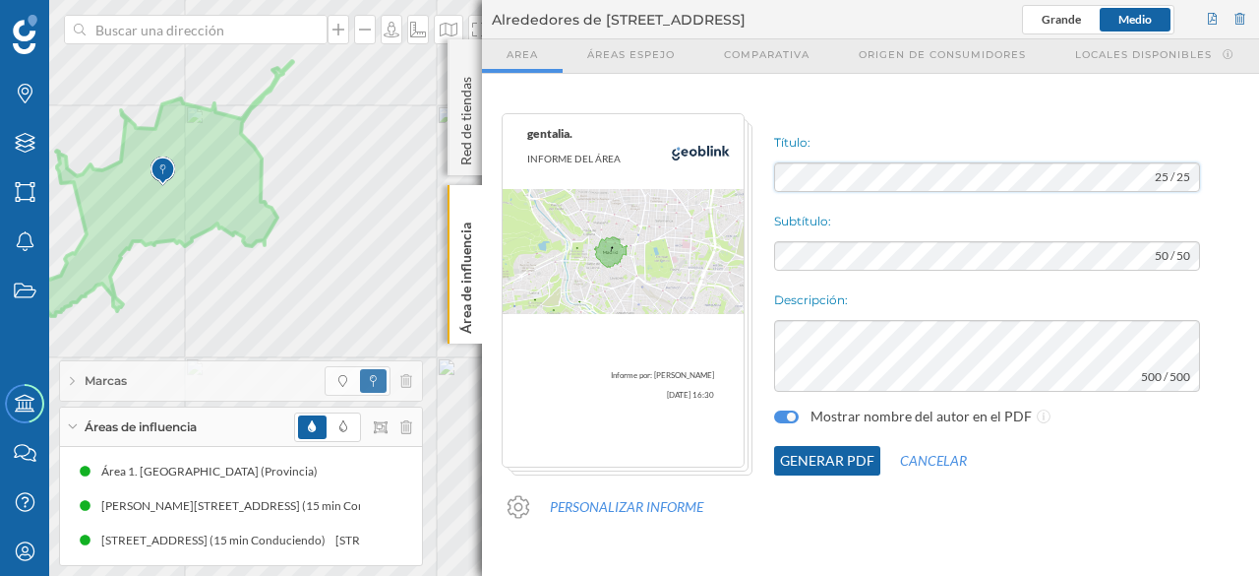
click at [1180, 172] on div "25 / 25" at bounding box center [987, 177] width 426 height 30
click at [816, 463] on button "Generar PDF" at bounding box center [827, 461] width 106 height 30
